Goal: Transaction & Acquisition: Purchase product/service

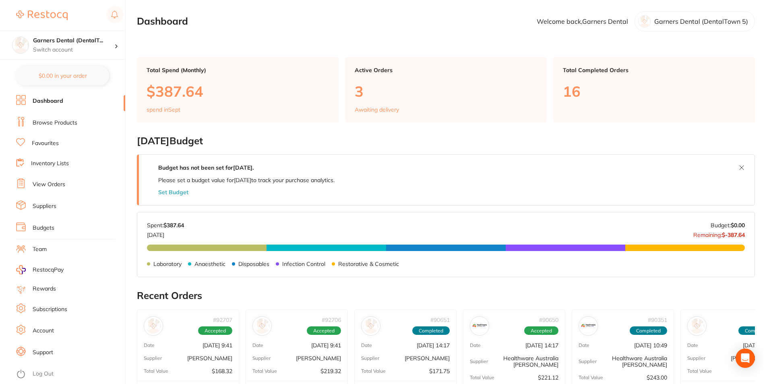
click at [54, 119] on link "Browse Products" at bounding box center [55, 123] width 45 height 8
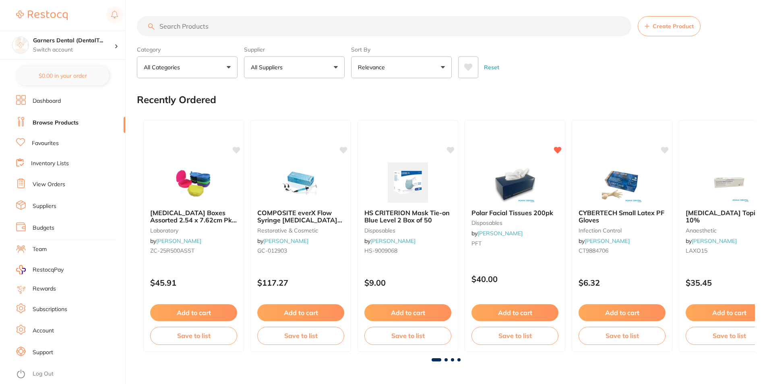
click at [218, 27] on input "search" at bounding box center [384, 26] width 494 height 20
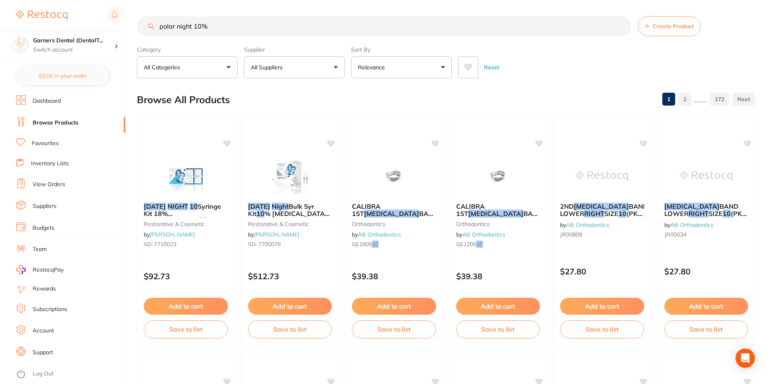
click at [292, 169] on img at bounding box center [290, 176] width 52 height 40
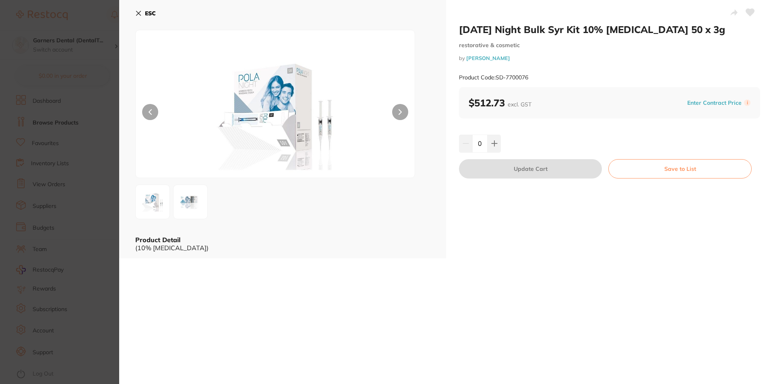
click at [141, 12] on icon at bounding box center [138, 13] width 6 height 6
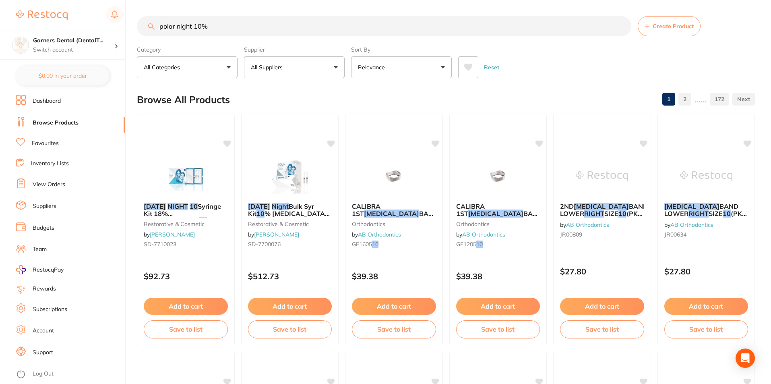
drag, startPoint x: 192, startPoint y: 25, endPoint x: 275, endPoint y: 23, distance: 82.9
click at [275, 23] on input "polar night 10%" at bounding box center [384, 26] width 494 height 20
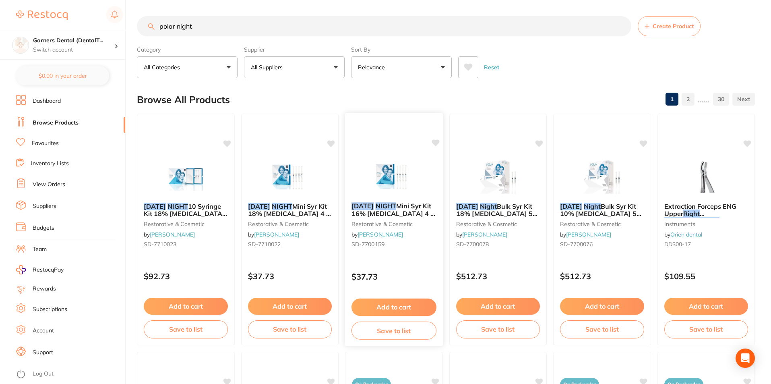
click at [410, 167] on img at bounding box center [393, 175] width 53 height 41
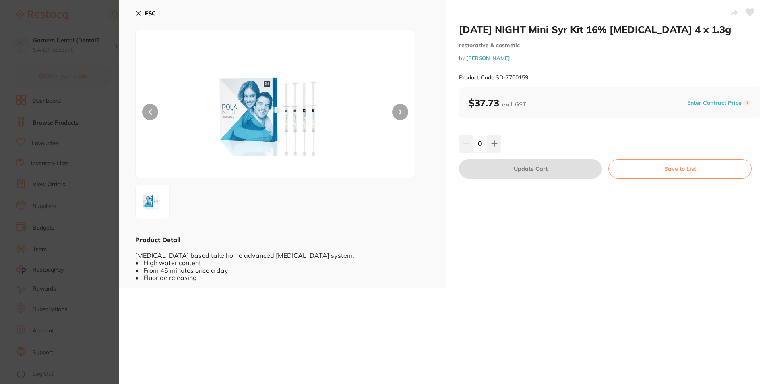
click at [143, 11] on button "ESC" at bounding box center [145, 13] width 21 height 14
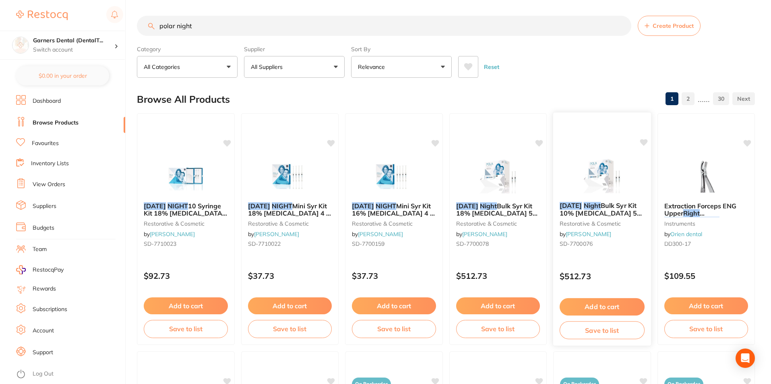
click at [600, 178] on img at bounding box center [601, 175] width 53 height 41
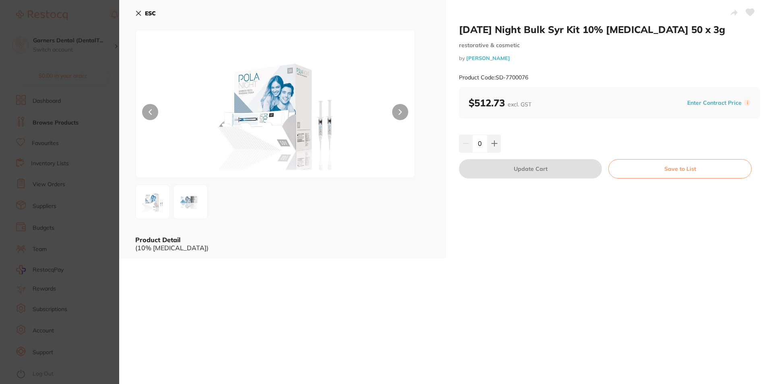
click at [148, 11] on b "ESC" at bounding box center [150, 13] width 11 height 7
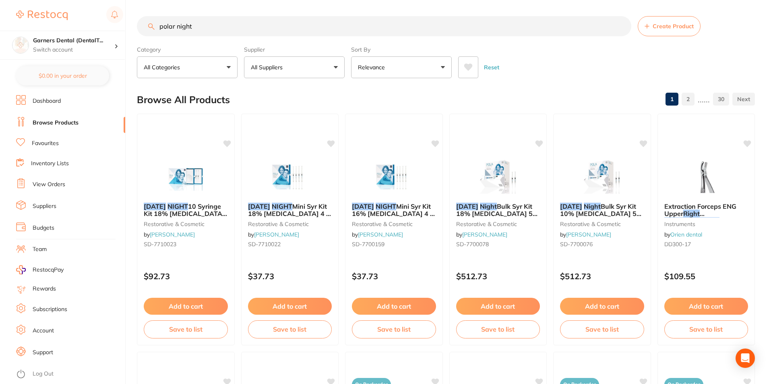
click at [193, 29] on input "polar night" at bounding box center [384, 26] width 494 height 20
drag, startPoint x: 212, startPoint y: 25, endPoint x: 88, endPoint y: 3, distance: 126.0
click at [88, 3] on div "$0.00 Garners Dental (DentalT... Switch account Garners Dental (DentalTown 5) $…" at bounding box center [385, 192] width 771 height 384
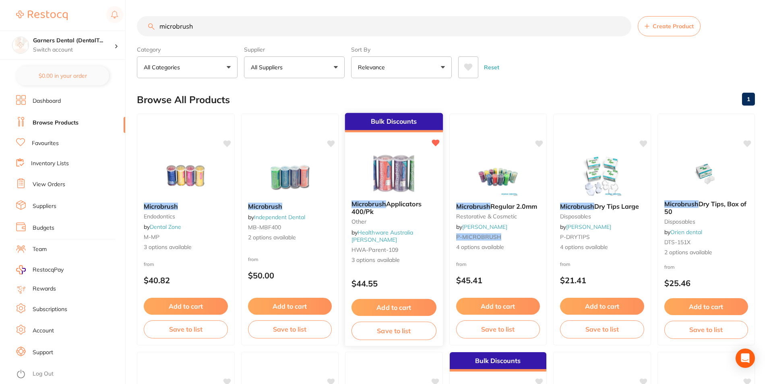
type input "microbrush"
click at [395, 170] on img at bounding box center [393, 173] width 53 height 41
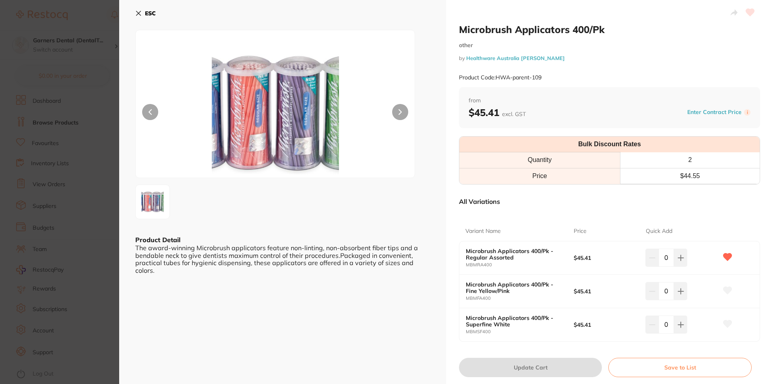
click at [137, 13] on icon at bounding box center [138, 13] width 6 height 6
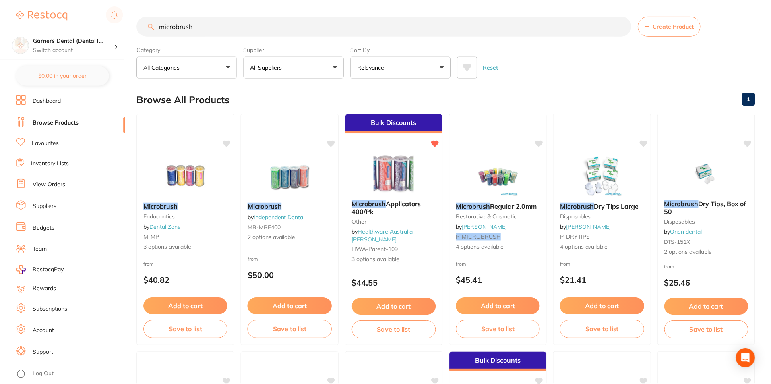
scroll to position [1, 0]
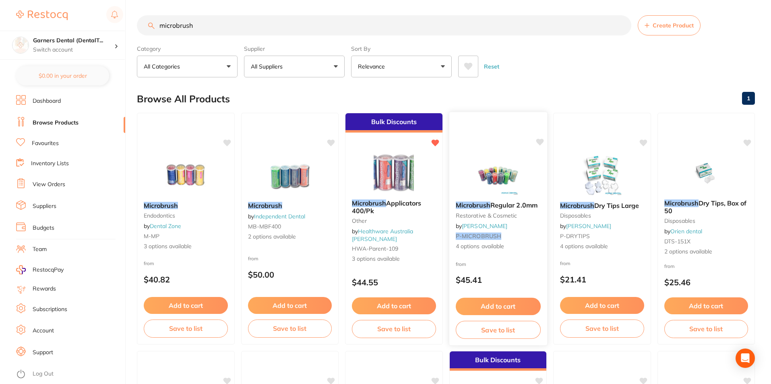
click at [514, 167] on img at bounding box center [497, 174] width 53 height 41
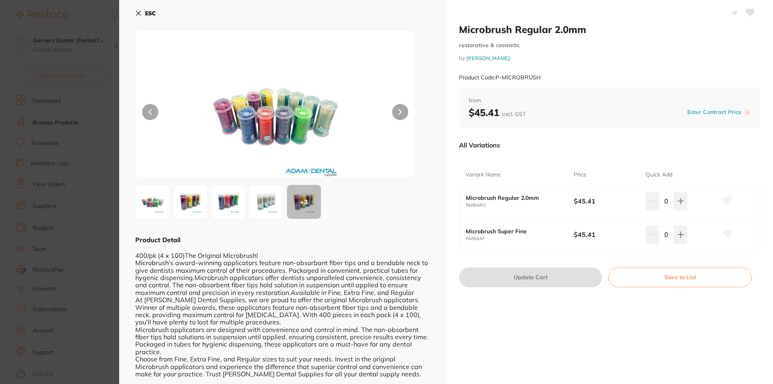
click at [140, 13] on icon at bounding box center [138, 13] width 6 height 6
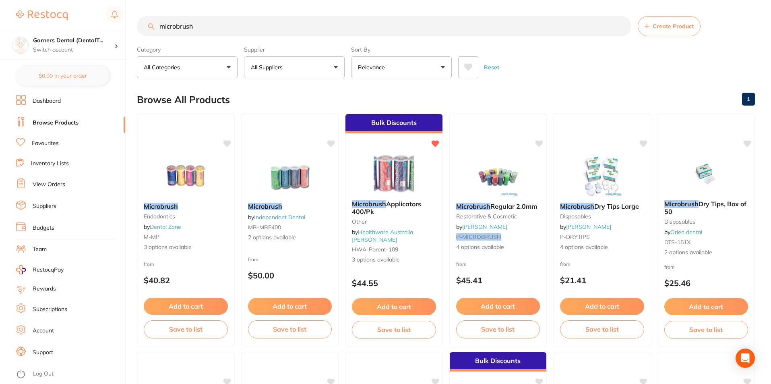
drag, startPoint x: 214, startPoint y: 29, endPoint x: 90, endPoint y: 18, distance: 124.4
click at [91, 19] on div "$0.00 Garners Dental (DentalT... Switch account Garners Dental (DentalTown 5) $…" at bounding box center [385, 192] width 771 height 384
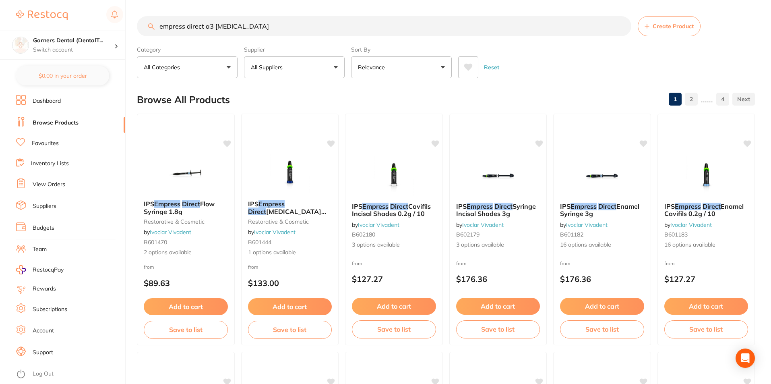
type input "empress direct a3 dentin"
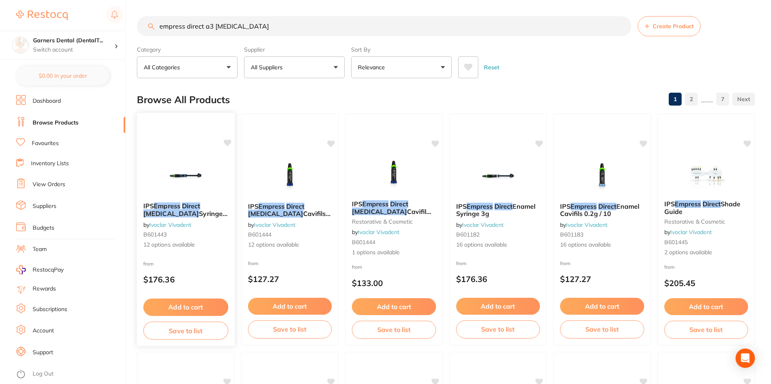
click at [196, 179] on img at bounding box center [185, 175] width 53 height 41
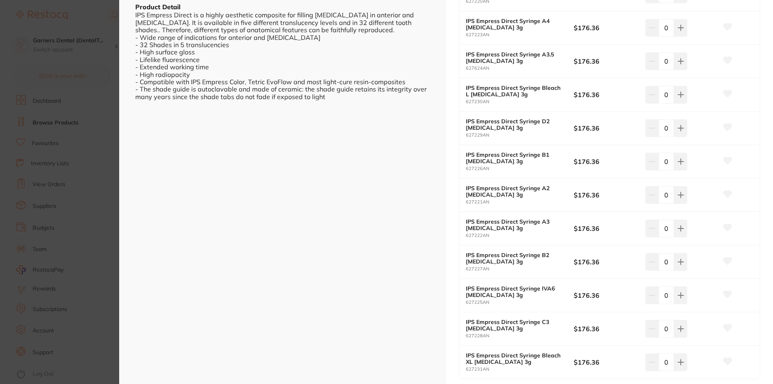
scroll to position [241, 0]
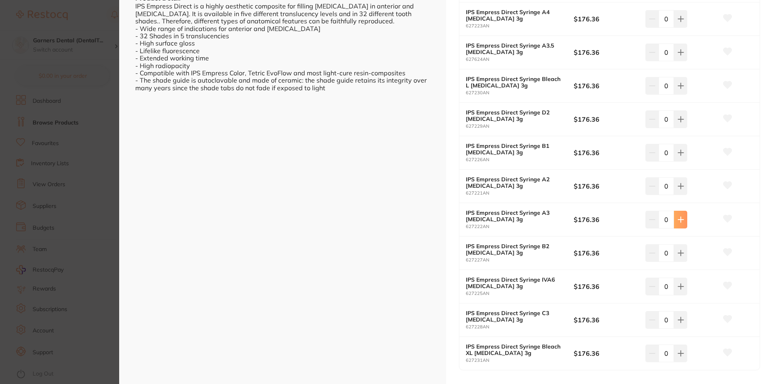
click at [682, 217] on icon at bounding box center [680, 219] width 6 height 6
type input "1"
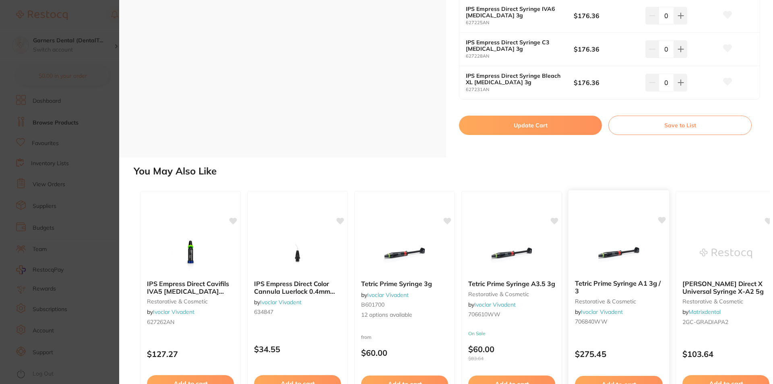
scroll to position [560, 0]
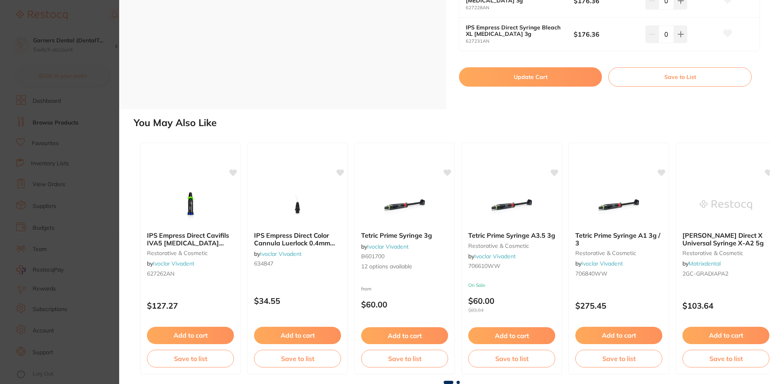
click at [536, 76] on button "Update Cart" at bounding box center [530, 76] width 143 height 19
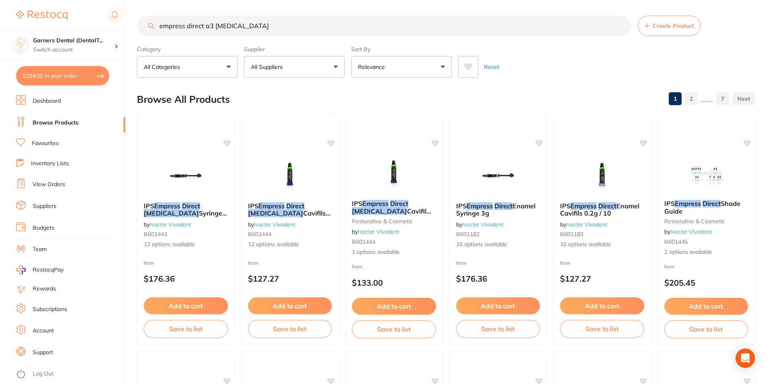
click at [58, 71] on button "$194.00 in your order" at bounding box center [62, 75] width 93 height 19
checkbox input "true"
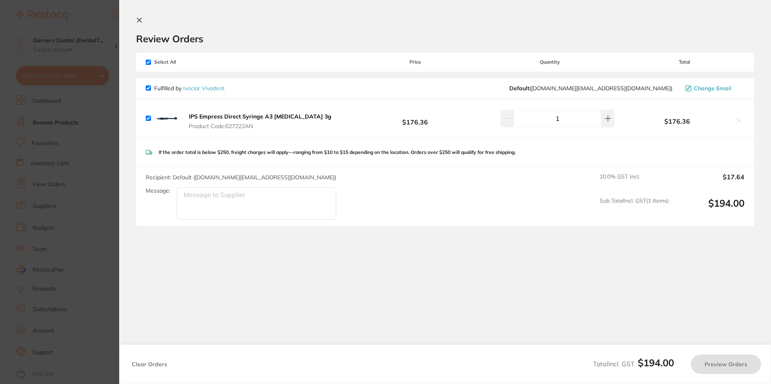
scroll to position [0, 0]
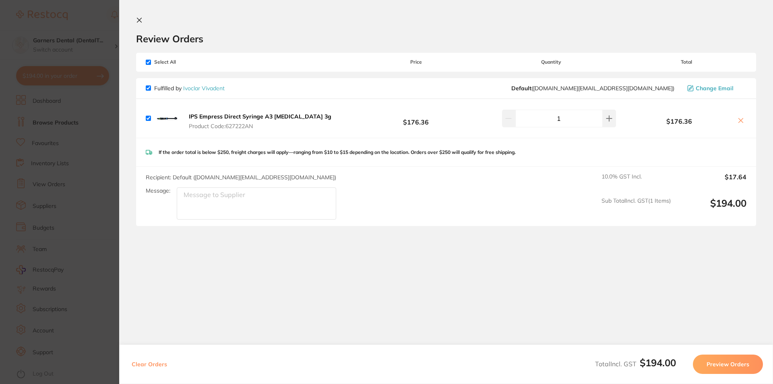
drag, startPoint x: 205, startPoint y: 86, endPoint x: 325, endPoint y: 97, distance: 120.4
click at [206, 86] on link "Ivoclar Vivadent" at bounding box center [203, 88] width 41 height 7
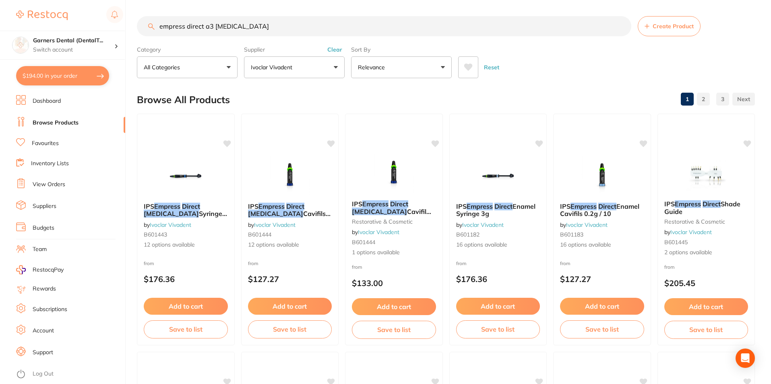
click at [374, 27] on input "empress direct a3 dentin" at bounding box center [384, 26] width 494 height 20
click at [374, 26] on input "empress direct a3 dentin" at bounding box center [384, 26] width 494 height 20
type input "e"
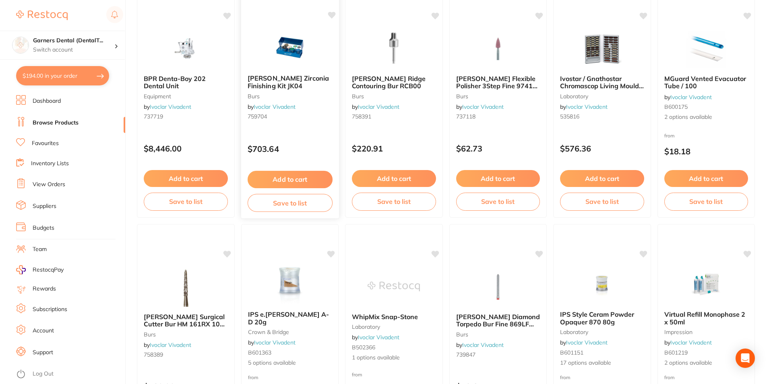
scroll to position [1328, 0]
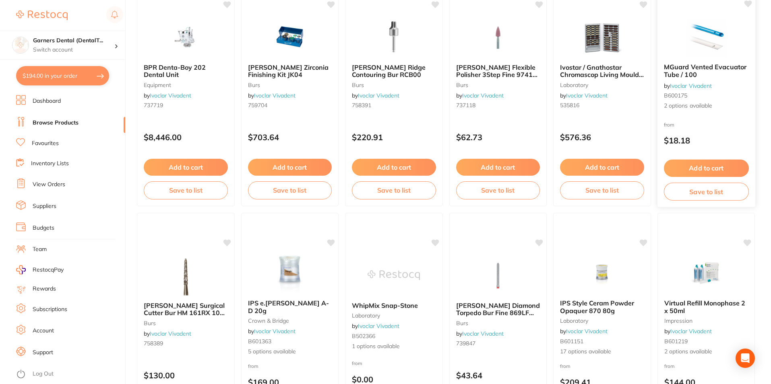
click at [704, 38] on img at bounding box center [705, 36] width 53 height 41
click at [722, 62] on div "MGuard Vented Evacuator Tube / 100 by Ivoclar Vivadent B600175 2 options availa…" at bounding box center [706, 87] width 98 height 60
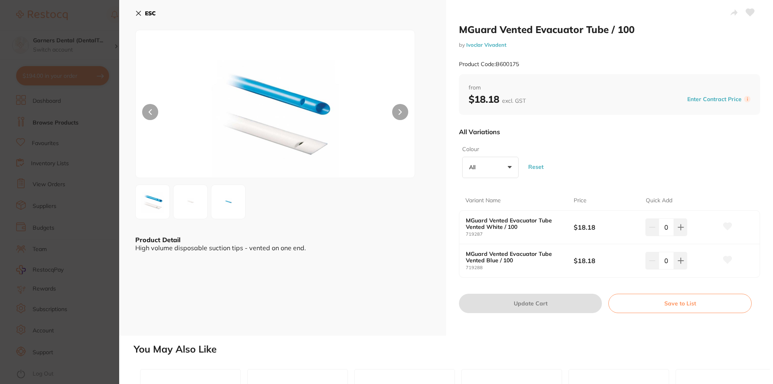
click at [225, 204] on img at bounding box center [228, 201] width 29 height 29
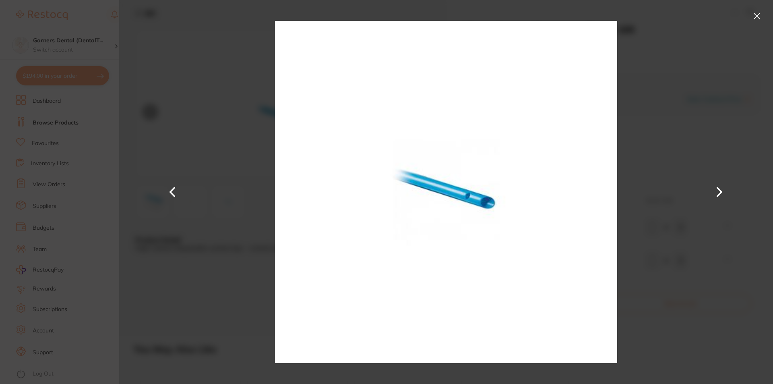
drag, startPoint x: 757, startPoint y: 10, endPoint x: 746, endPoint y: 199, distance: 189.5
click at [757, 11] on button at bounding box center [756, 16] width 13 height 13
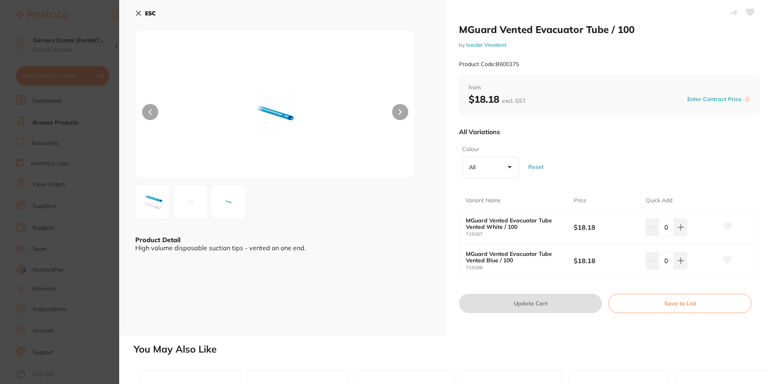
click at [151, 202] on img at bounding box center [152, 201] width 29 height 29
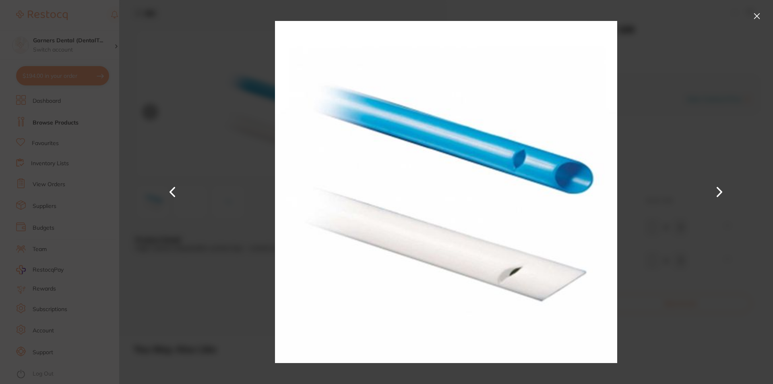
click at [759, 14] on button at bounding box center [756, 16] width 13 height 13
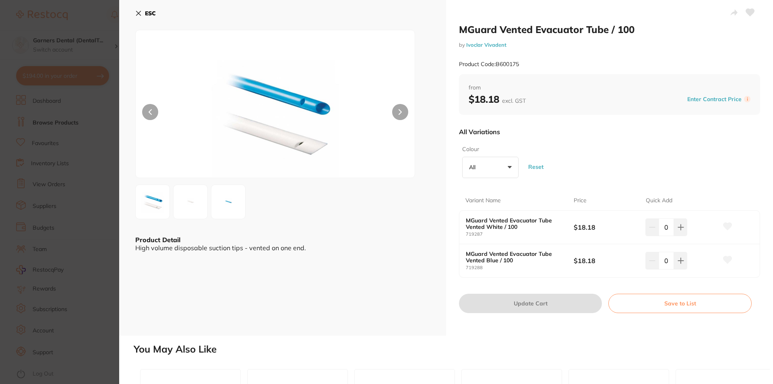
click at [150, 10] on b "ESC" at bounding box center [150, 13] width 11 height 7
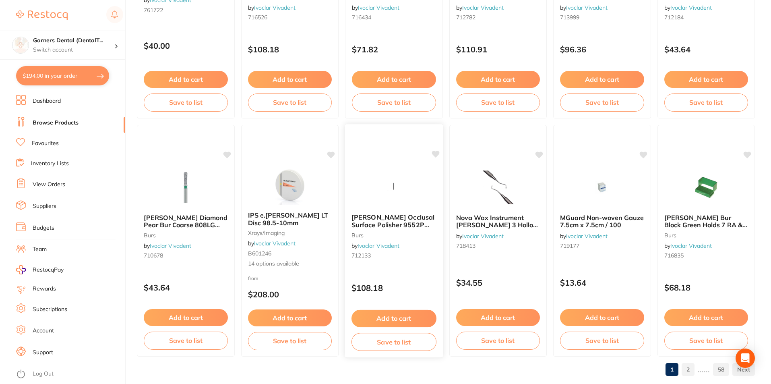
scroll to position [1906, 0]
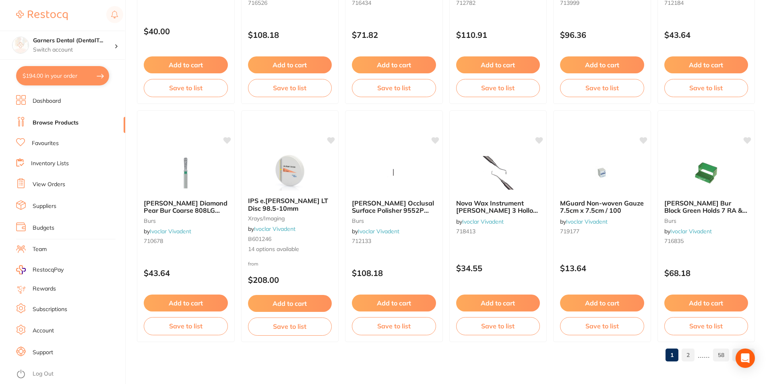
click at [691, 355] on link "2" at bounding box center [687, 355] width 13 height 16
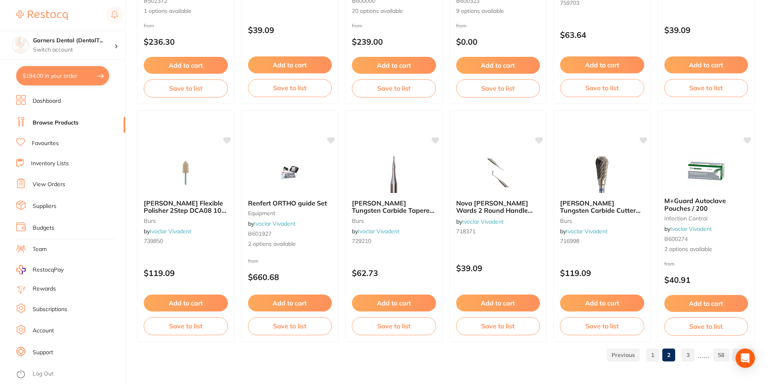
click at [693, 357] on link "3" at bounding box center [687, 355] width 13 height 16
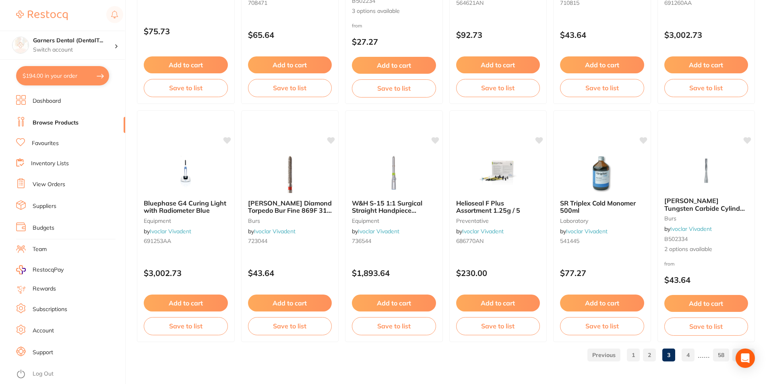
click at [689, 352] on link "4" at bounding box center [687, 355] width 13 height 16
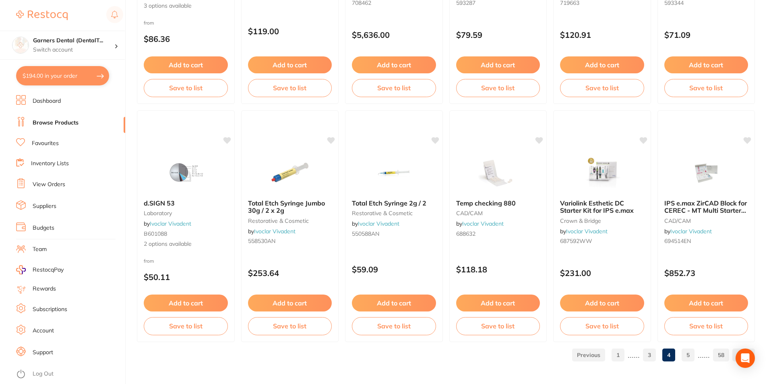
click at [690, 354] on link "5" at bounding box center [687, 355] width 13 height 16
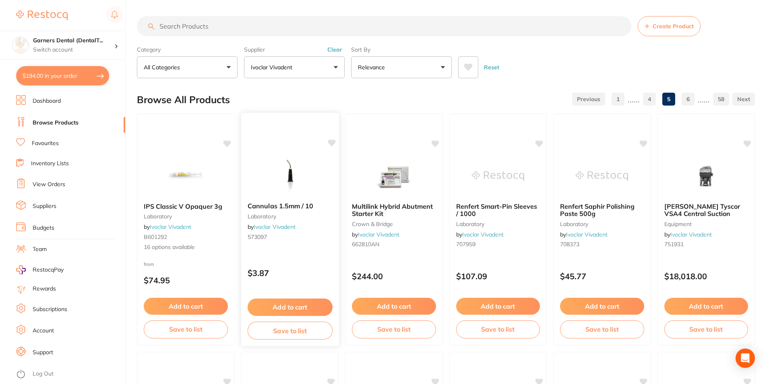
click at [294, 173] on img at bounding box center [289, 175] width 53 height 41
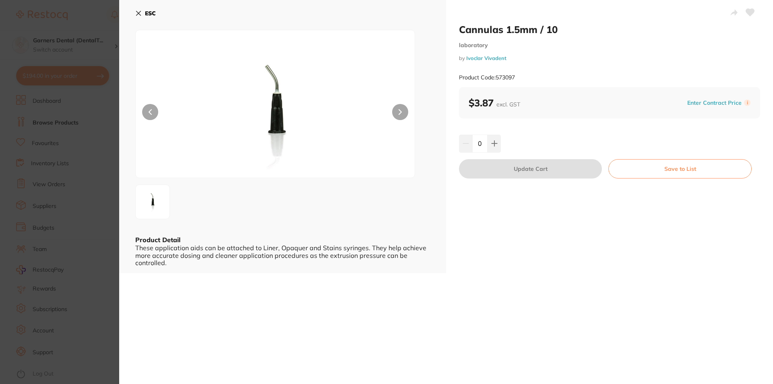
click at [408, 116] on div at bounding box center [275, 104] width 280 height 148
click at [147, 13] on b "ESC" at bounding box center [150, 13] width 11 height 7
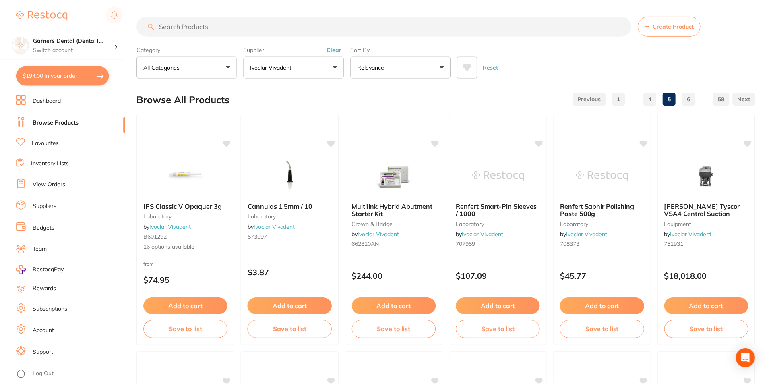
scroll to position [1906, 0]
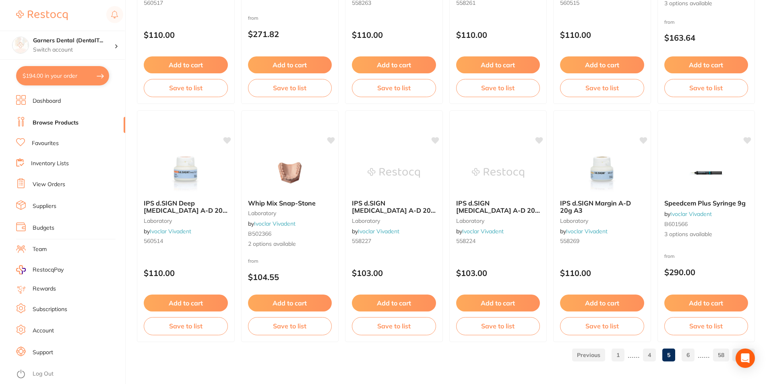
click at [688, 355] on link "6" at bounding box center [687, 355] width 13 height 16
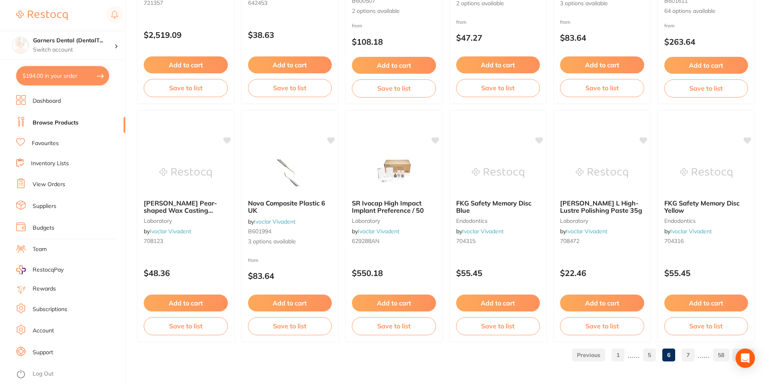
click at [687, 353] on link "7" at bounding box center [687, 355] width 13 height 16
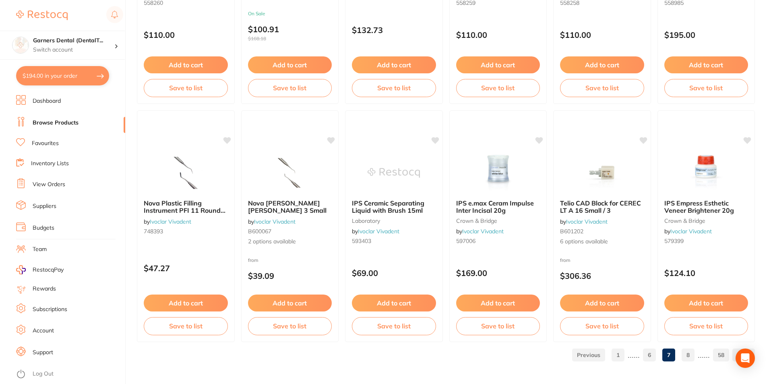
click at [685, 352] on link "8" at bounding box center [687, 355] width 13 height 16
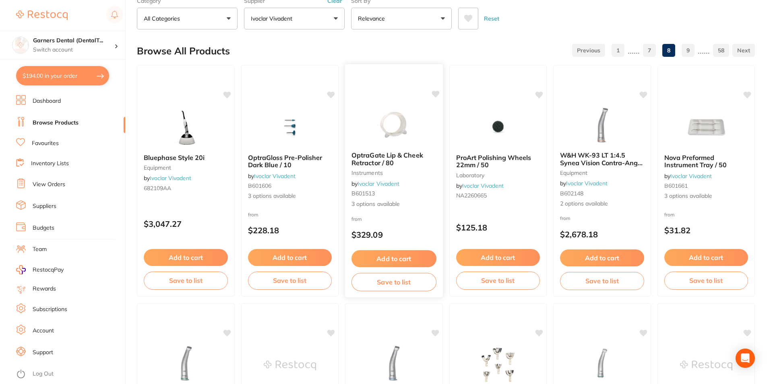
scroll to position [0, 0]
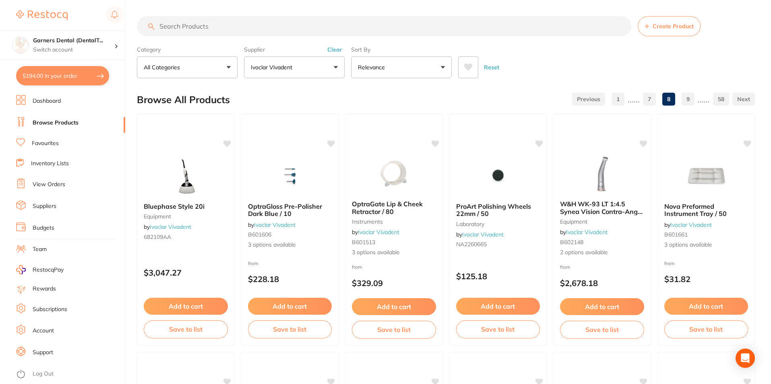
click at [258, 27] on input "search" at bounding box center [384, 26] width 494 height 20
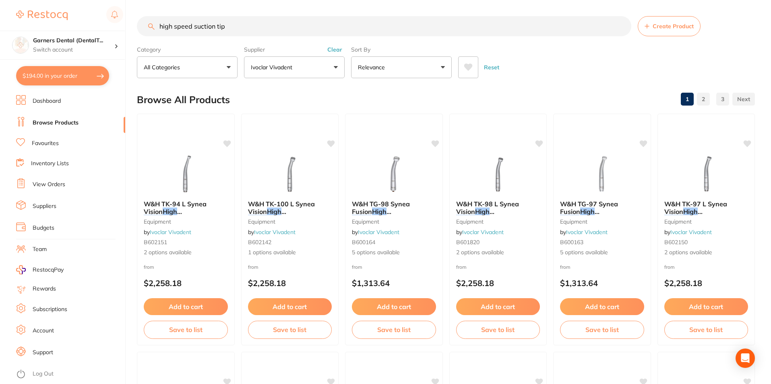
click at [335, 46] on button "Clear" at bounding box center [335, 49] width 20 height 7
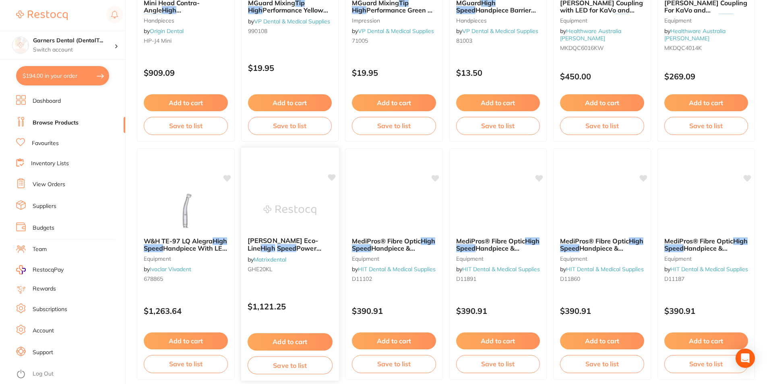
scroll to position [1906, 0]
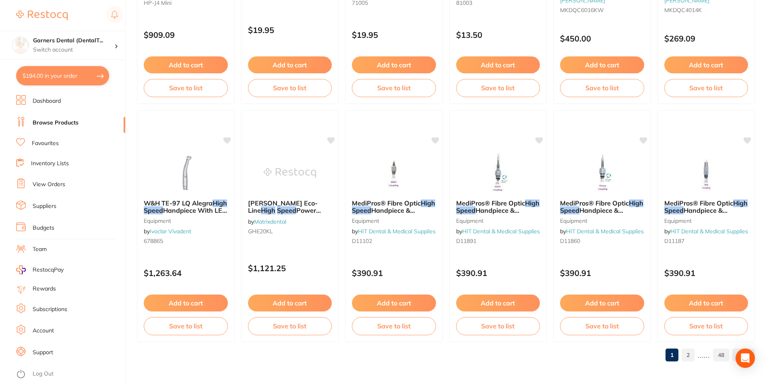
click at [690, 351] on link "2" at bounding box center [687, 355] width 13 height 16
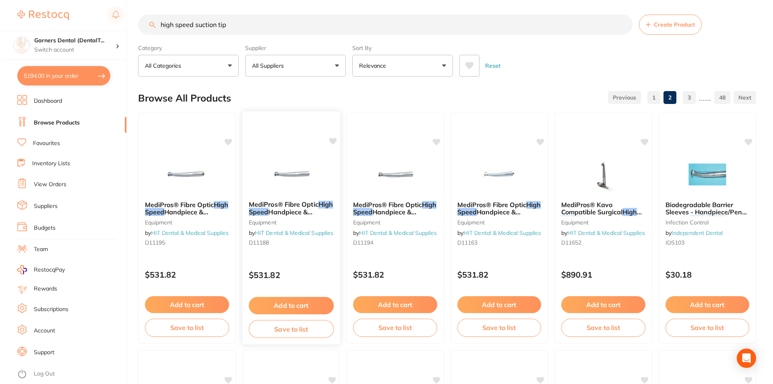
scroll to position [0, 0]
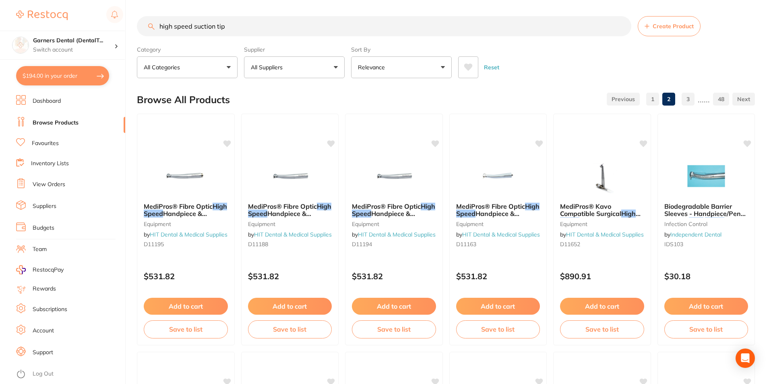
drag, startPoint x: 246, startPoint y: 28, endPoint x: 71, endPoint y: 23, distance: 175.1
click at [71, 23] on div "$194.00 Garners Dental (DentalT... Switch account Garners Dental (DentalTown 5)…" at bounding box center [385, 192] width 771 height 384
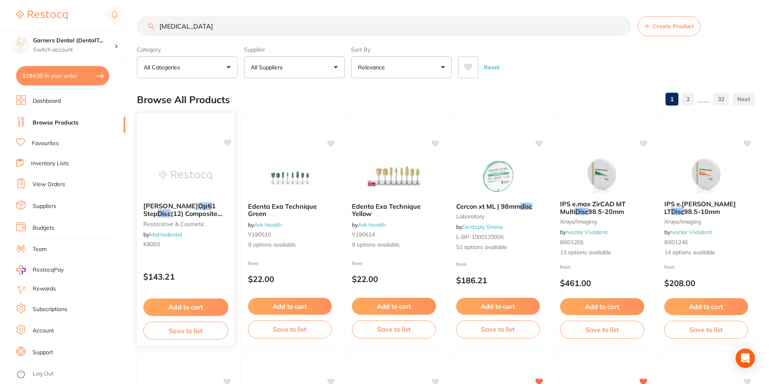
click at [201, 172] on img at bounding box center [185, 175] width 53 height 41
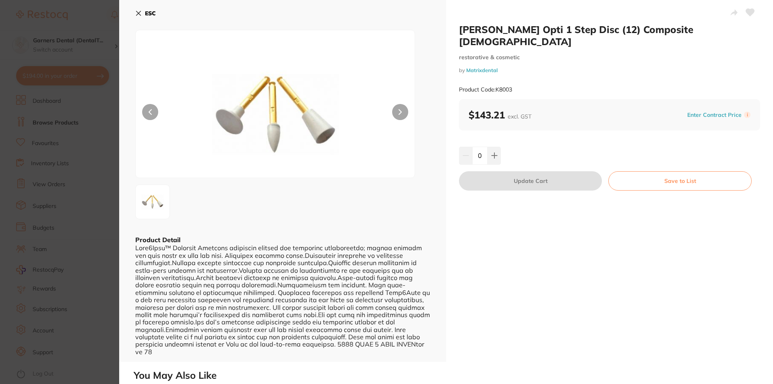
drag, startPoint x: 155, startPoint y: 11, endPoint x: 162, endPoint y: 39, distance: 29.1
click at [155, 11] on b "ESC" at bounding box center [150, 13] width 11 height 7
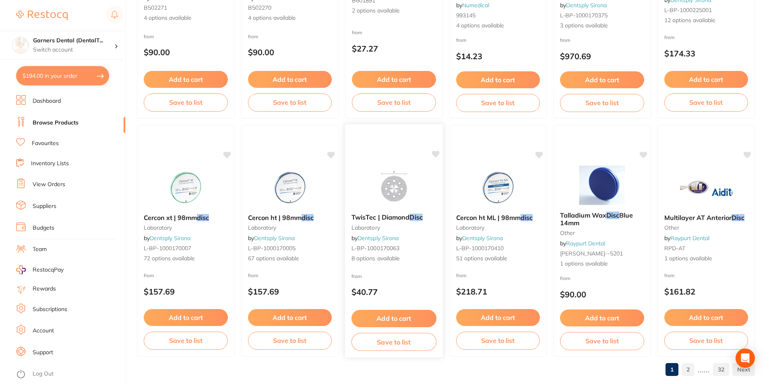
scroll to position [1906, 0]
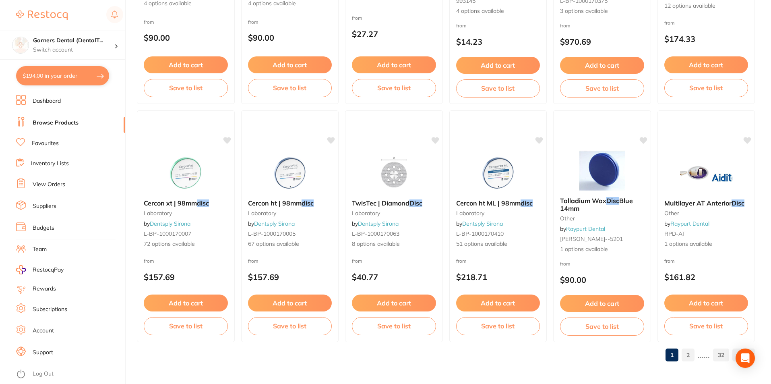
click at [691, 353] on link "2" at bounding box center [687, 355] width 13 height 16
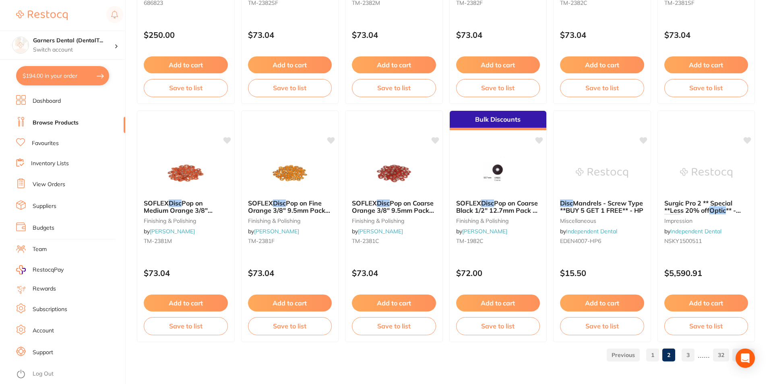
click at [690, 356] on link "3" at bounding box center [687, 355] width 13 height 16
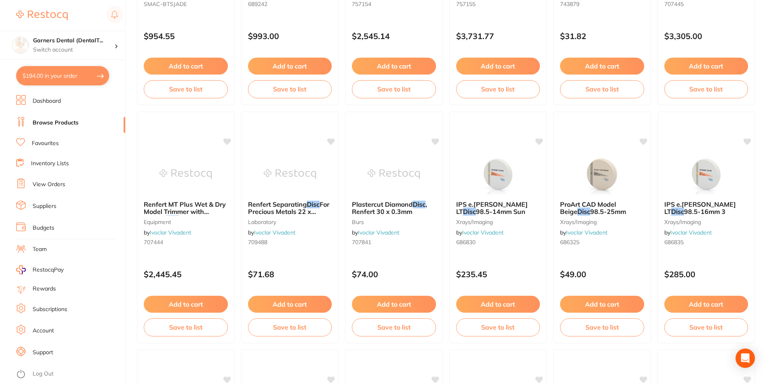
scroll to position [0, 0]
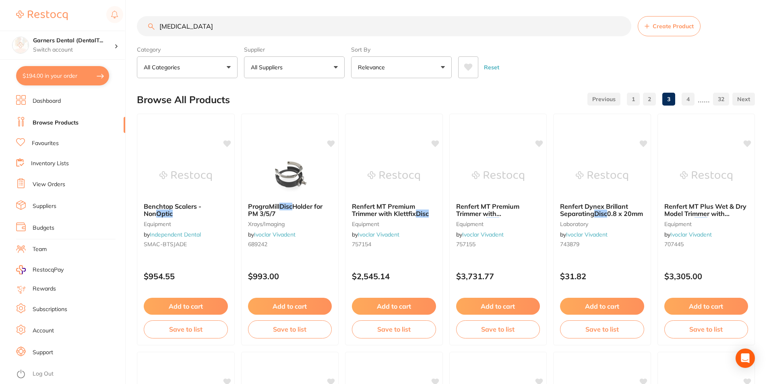
drag, startPoint x: 196, startPoint y: 28, endPoint x: 66, endPoint y: 25, distance: 130.4
click at [66, 25] on div "$194.00 Garners Dental (DentalT... Switch account Garners Dental (DentalTown 5)…" at bounding box center [385, 192] width 771 height 384
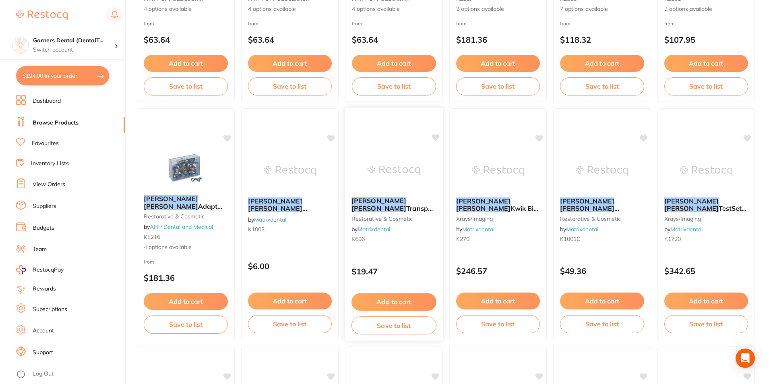
scroll to position [362, 0]
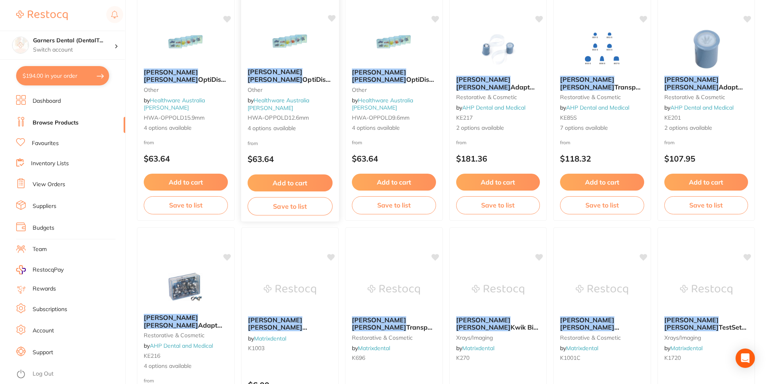
type input "[PERSON_NAME]"
click at [305, 39] on img at bounding box center [289, 41] width 53 height 41
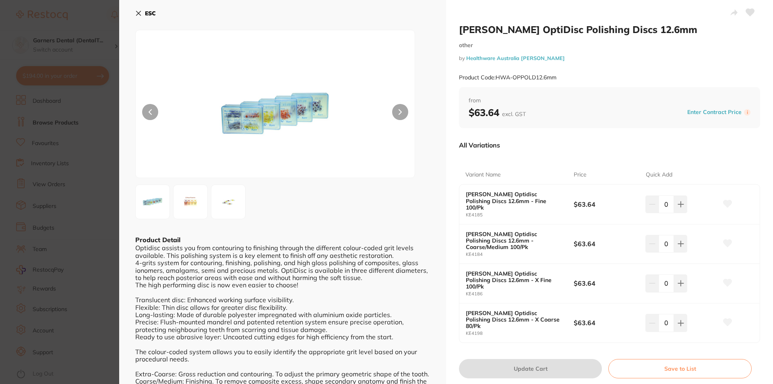
click at [179, 197] on img at bounding box center [190, 201] width 29 height 29
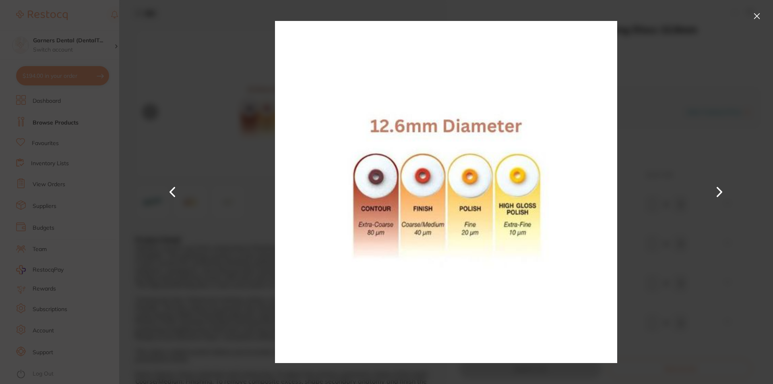
click at [190, 198] on div at bounding box center [446, 192] width 654 height 384
click at [759, 15] on button at bounding box center [756, 16] width 13 height 13
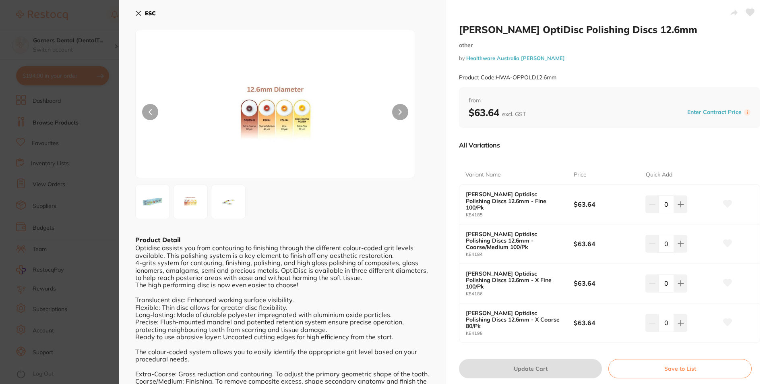
drag, startPoint x: 679, startPoint y: 231, endPoint x: 683, endPoint y: 256, distance: 24.4
click at [679, 240] on icon at bounding box center [680, 243] width 6 height 6
type input "1"
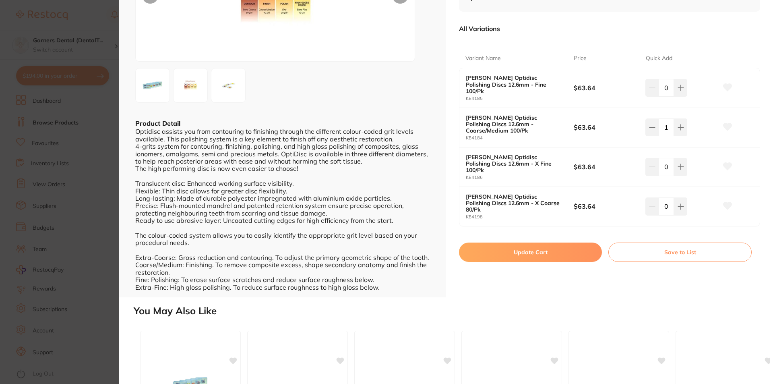
scroll to position [121, 0]
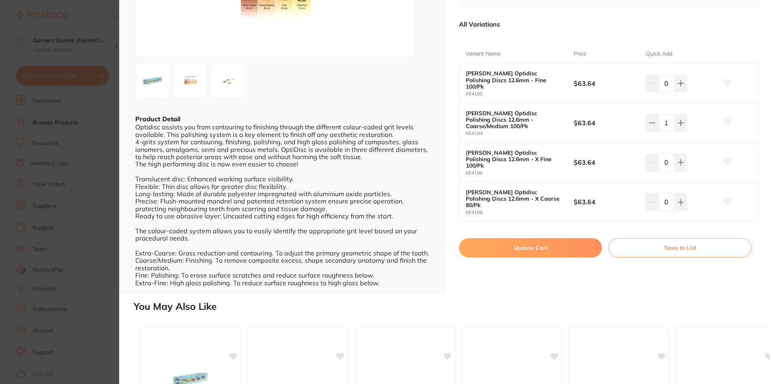
click at [551, 238] on button "Update Cart" at bounding box center [530, 247] width 143 height 19
checkbox input "false"
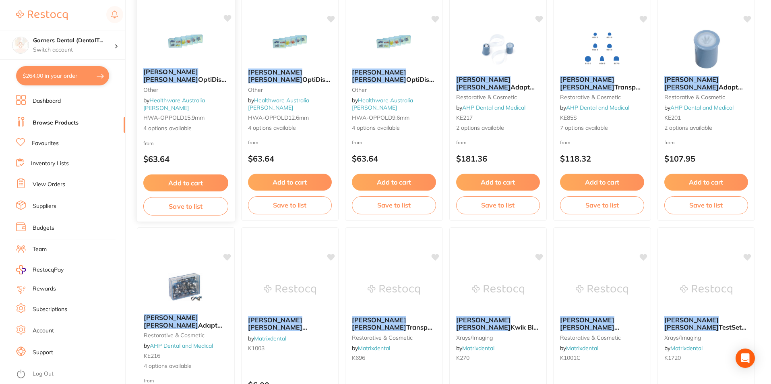
click at [186, 70] on div "[PERSON_NAME] OptiDisc Polishing Discs 15.9mm other by Healthware Australia [PE…" at bounding box center [186, 100] width 98 height 77
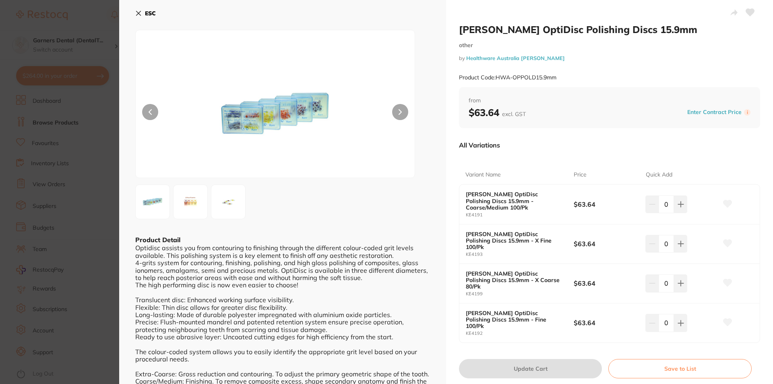
click at [192, 200] on img at bounding box center [190, 201] width 29 height 29
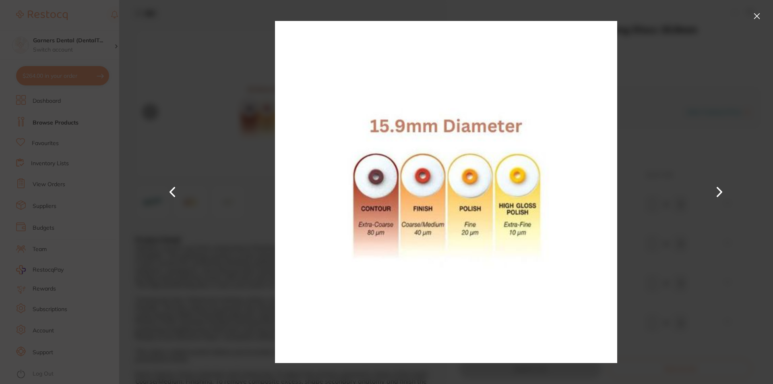
click at [758, 13] on button at bounding box center [756, 16] width 13 height 13
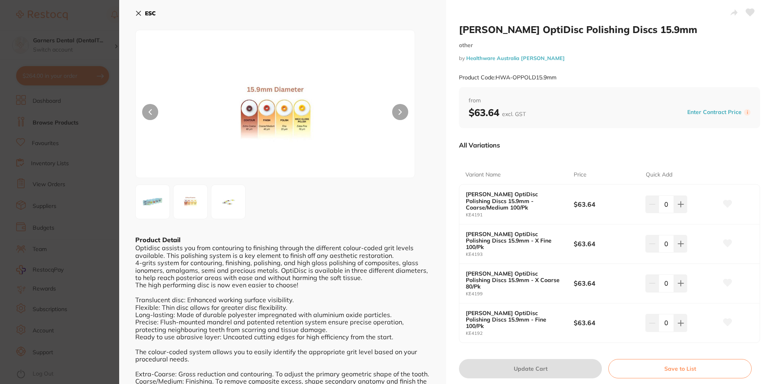
click at [679, 202] on icon at bounding box center [680, 203] width 5 height 5
type input "1"
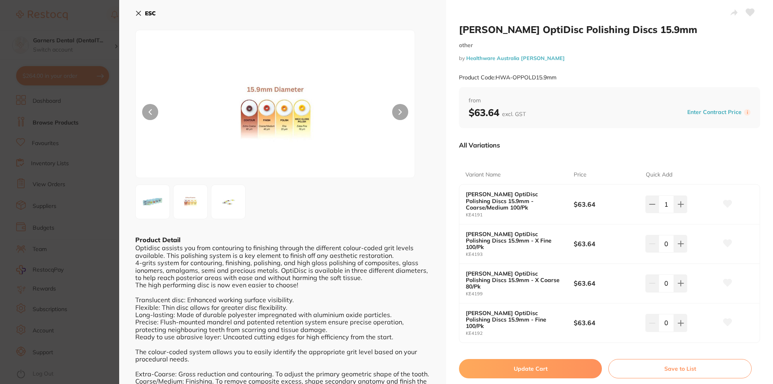
drag, startPoint x: 548, startPoint y: 346, endPoint x: 551, endPoint y: 326, distance: 20.7
click at [550, 359] on button "Update Cart" at bounding box center [530, 368] width 143 height 19
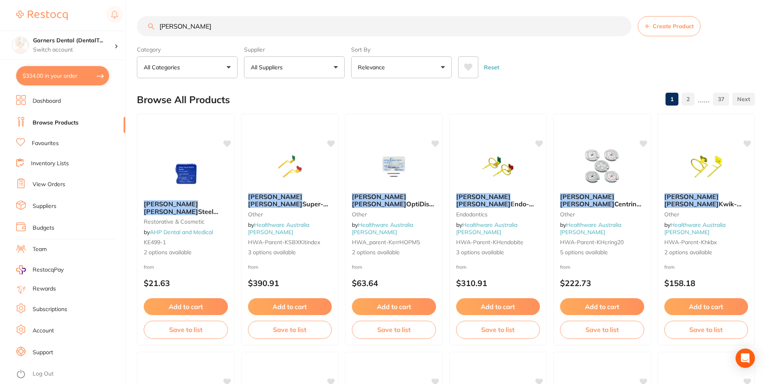
click at [65, 72] on button "$334.00 in your order" at bounding box center [62, 75] width 93 height 19
checkbox input "true"
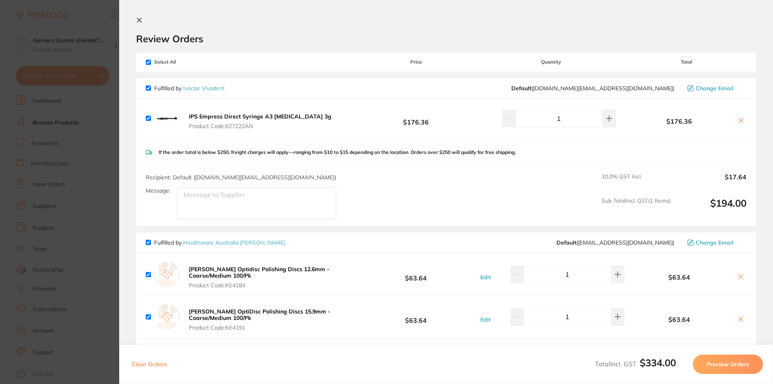
click at [143, 18] on button at bounding box center [141, 21] width 10 height 8
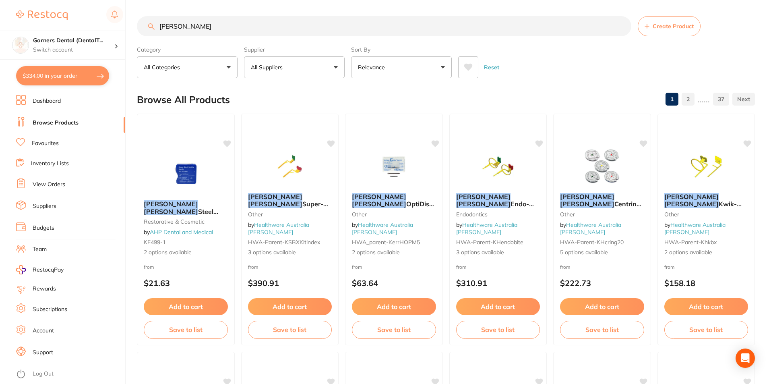
drag, startPoint x: 210, startPoint y: 35, endPoint x: 1, endPoint y: 9, distance: 210.4
click at [1, 9] on div "$334.00 Garners Dental (DentalT... Switch account Garners Dental (DentalTown 5)…" at bounding box center [385, 192] width 771 height 384
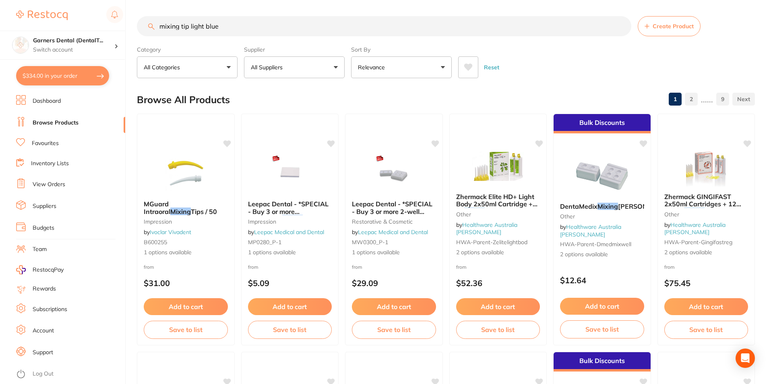
type input "mixing tip light blue"
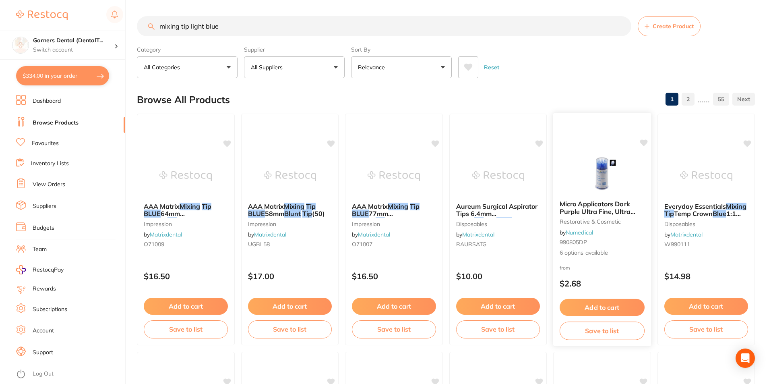
click at [614, 173] on img at bounding box center [601, 173] width 53 height 41
